Goal: Transaction & Acquisition: Purchase product/service

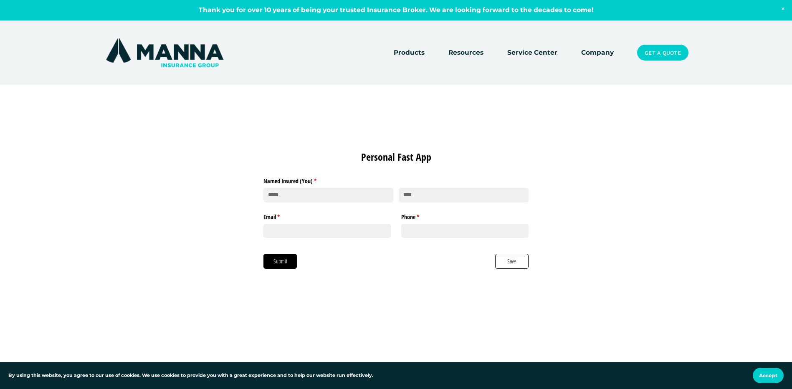
drag, startPoint x: 258, startPoint y: 0, endPoint x: 137, endPoint y: 71, distance: 140.6
click at [120, 91] on div "Personal Fast App Named Insured (You) * (required) Email * (required) Phone * (…" at bounding box center [396, 209] width 792 height 249
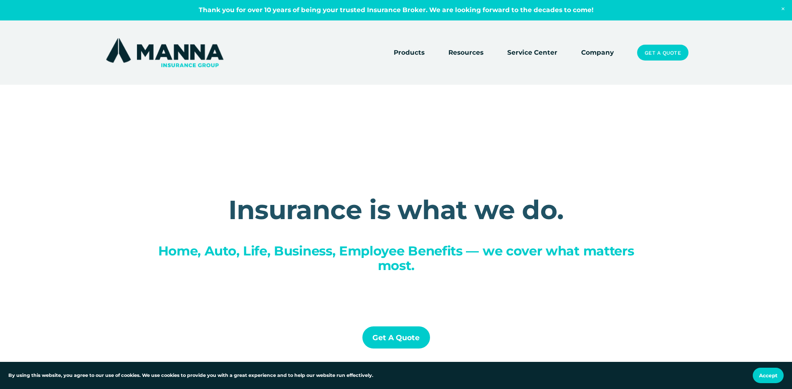
click at [672, 55] on link "Get a Quote" at bounding box center [662, 53] width 51 height 16
